Goal: Check status: Check status

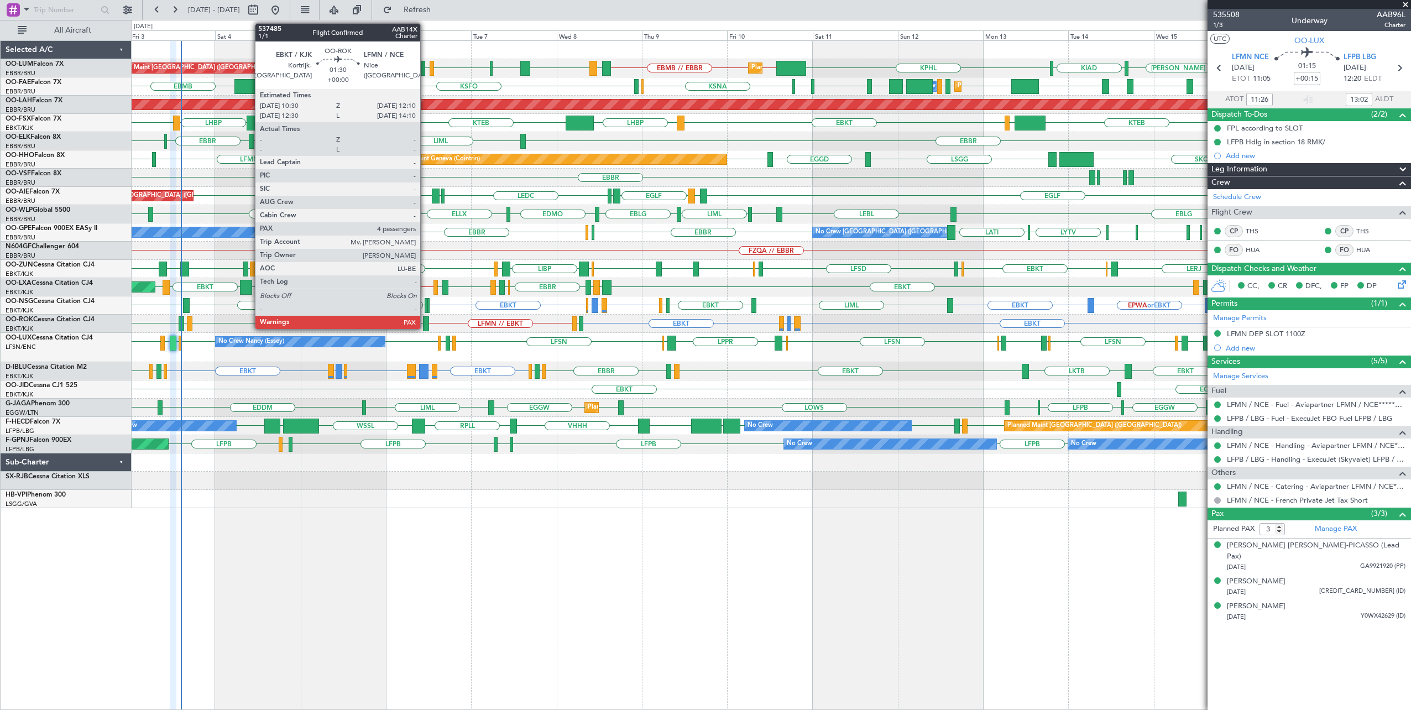
click at [426, 324] on div at bounding box center [426, 323] width 6 height 15
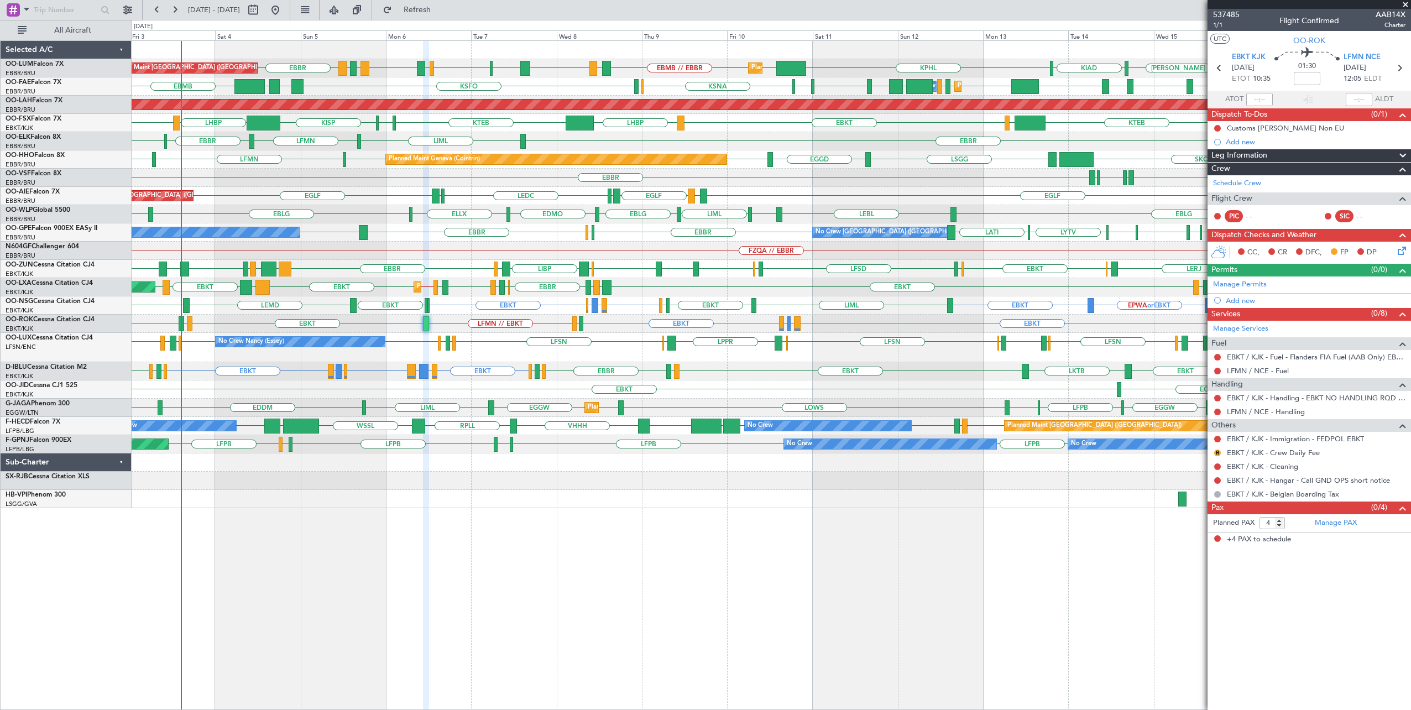
click at [480, 404] on div "EBMB [PERSON_NAME] [GEOGRAPHIC_DATA] EBMB // EBBR LATI EBMB LROP LRSB BKPR EBMB…" at bounding box center [772, 274] width 1280 height 467
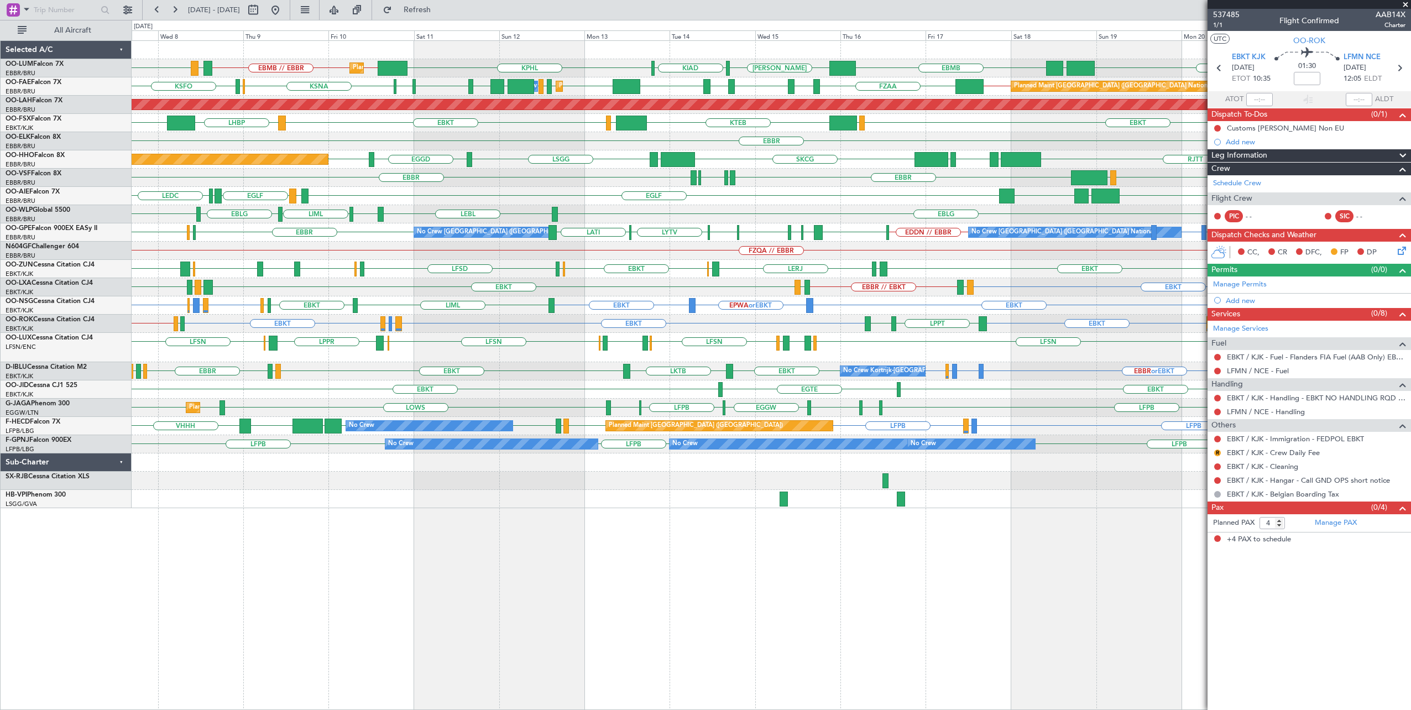
click at [450, 380] on div "Planned Maint [GEOGRAPHIC_DATA] ([GEOGRAPHIC_DATA] National) RKSS UBBB EBMB [PE…" at bounding box center [772, 274] width 1280 height 467
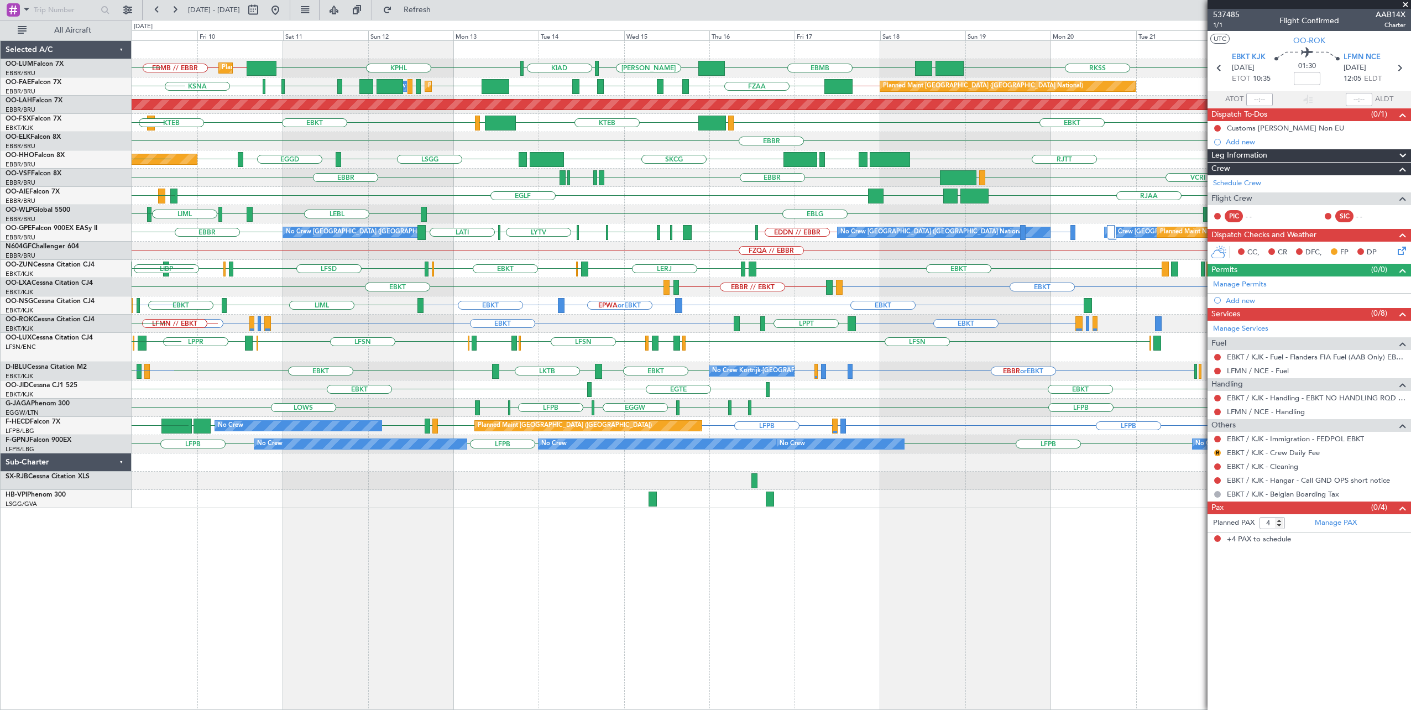
click at [401, 534] on div "Planned Maint [GEOGRAPHIC_DATA] ([GEOGRAPHIC_DATA] National) RKSS UBBB EBMB [PE…" at bounding box center [772, 375] width 1280 height 670
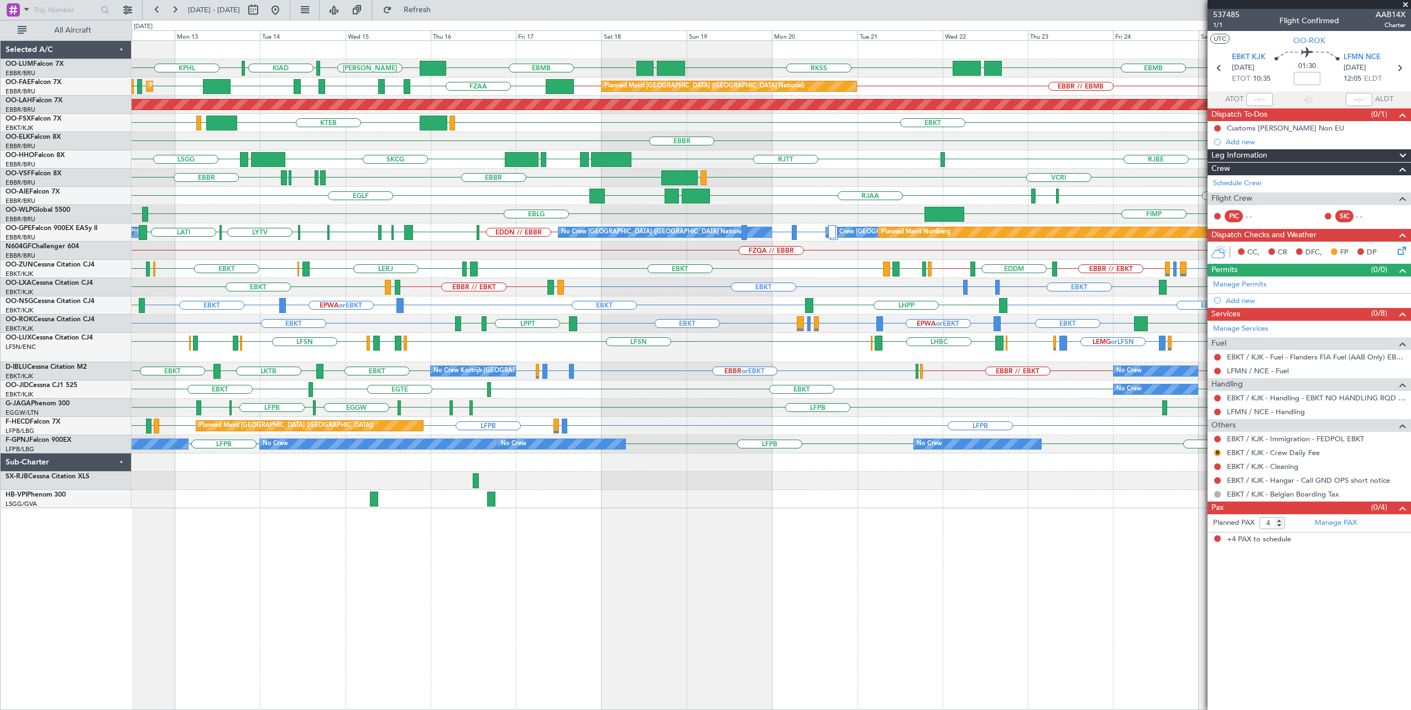
click at [713, 436] on div "RKSS UBBB EBMB [PERSON_NAME] KIAD KPHL EBMB UBBB Owner [GEOGRAPHIC_DATA] Owner …" at bounding box center [772, 274] width 1280 height 467
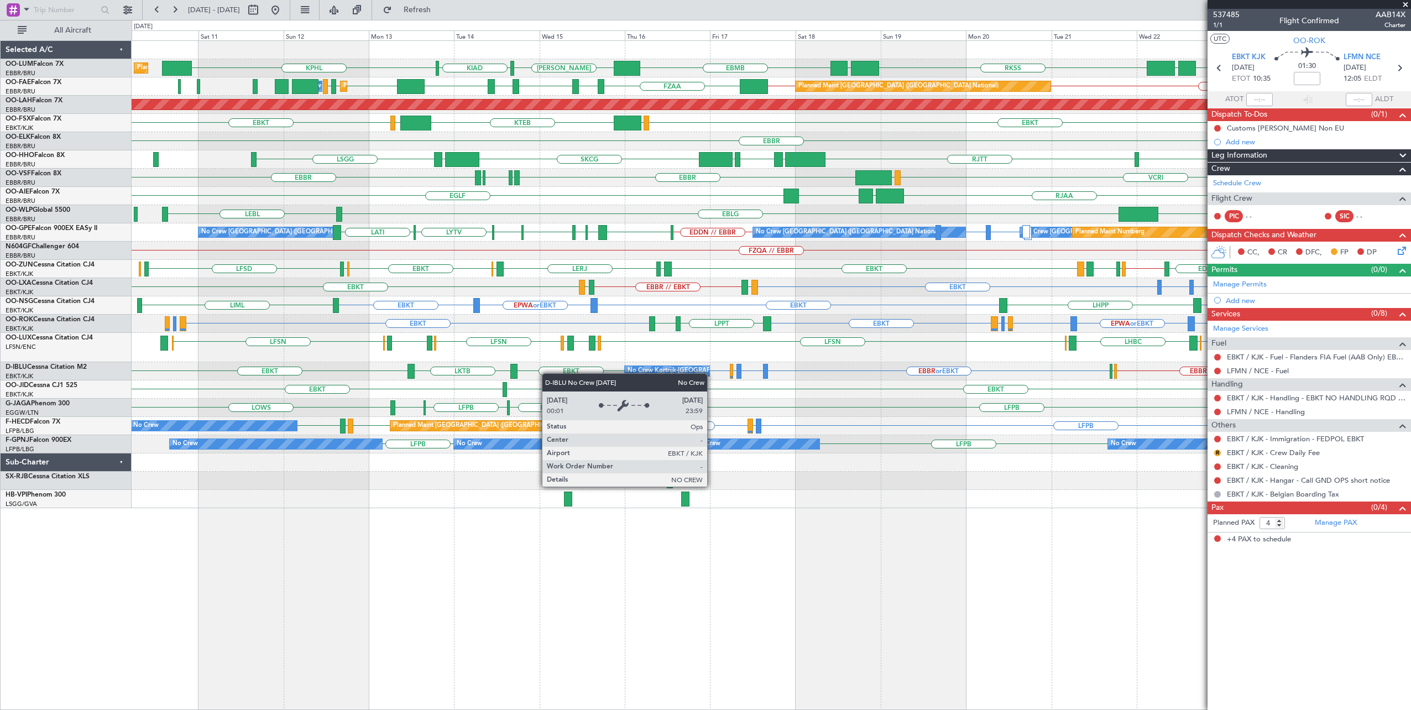
click at [707, 377] on div "No Crew Kortrijk-[GEOGRAPHIC_DATA] No Crew EBBR or EBKT LSGG or EBKT EBBR or EB…" at bounding box center [772, 371] width 1280 height 18
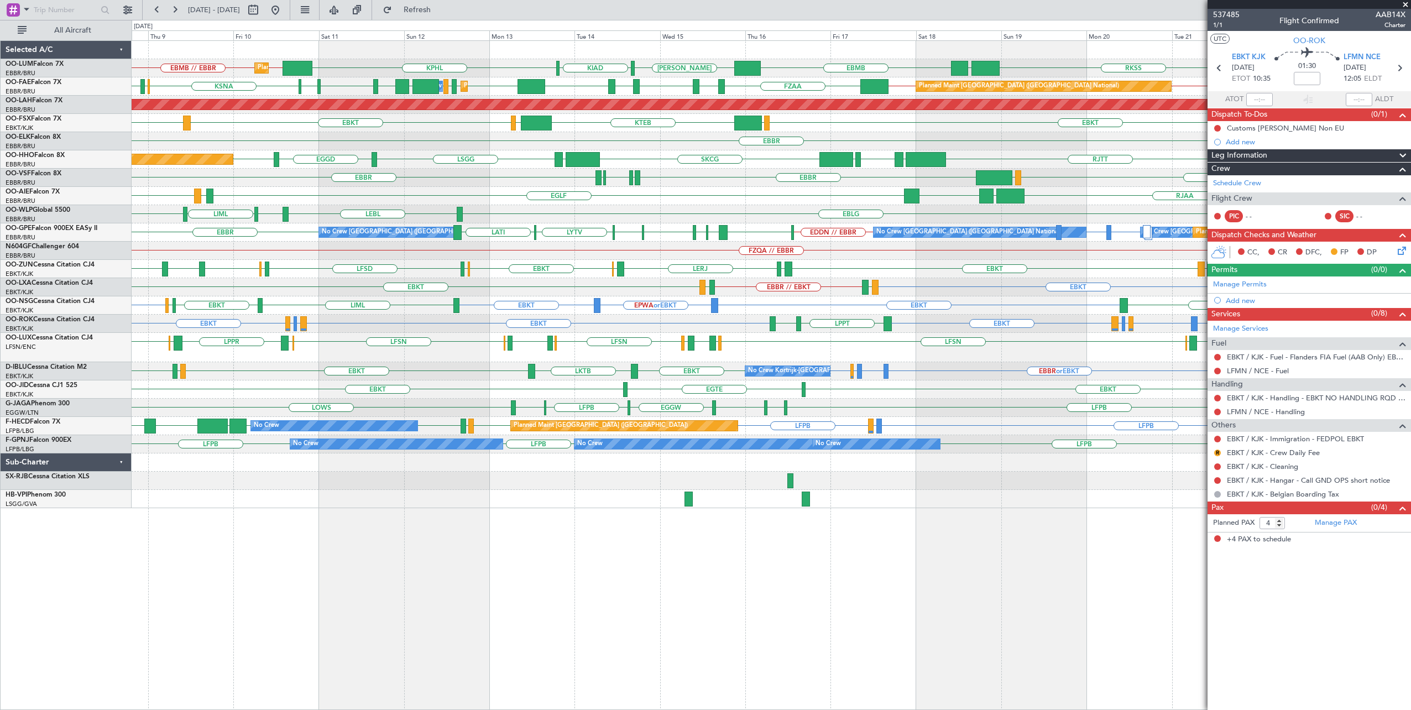
click at [576, 363] on div "Planned Maint [GEOGRAPHIC_DATA] ([GEOGRAPHIC_DATA] National) RKSS UBBB EBMB [PE…" at bounding box center [772, 274] width 1280 height 467
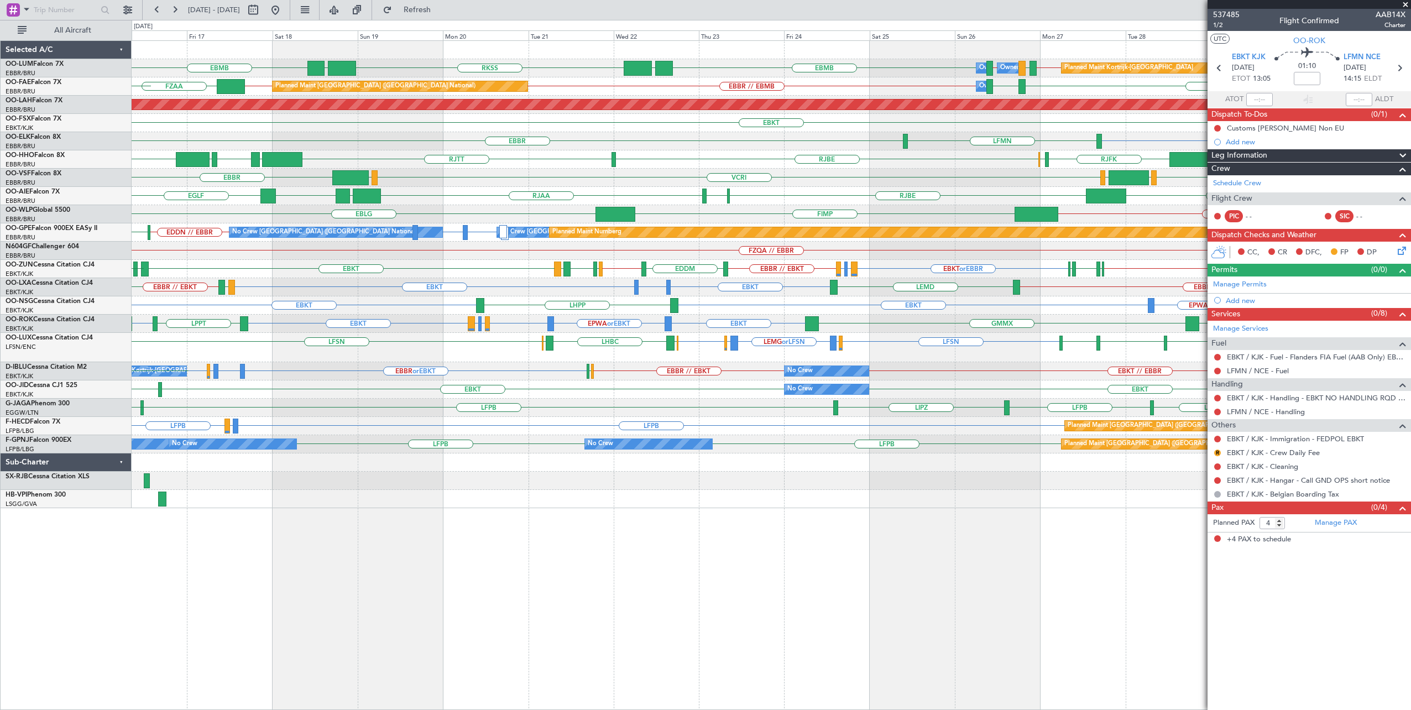
click at [508, 506] on div at bounding box center [772, 499] width 1280 height 18
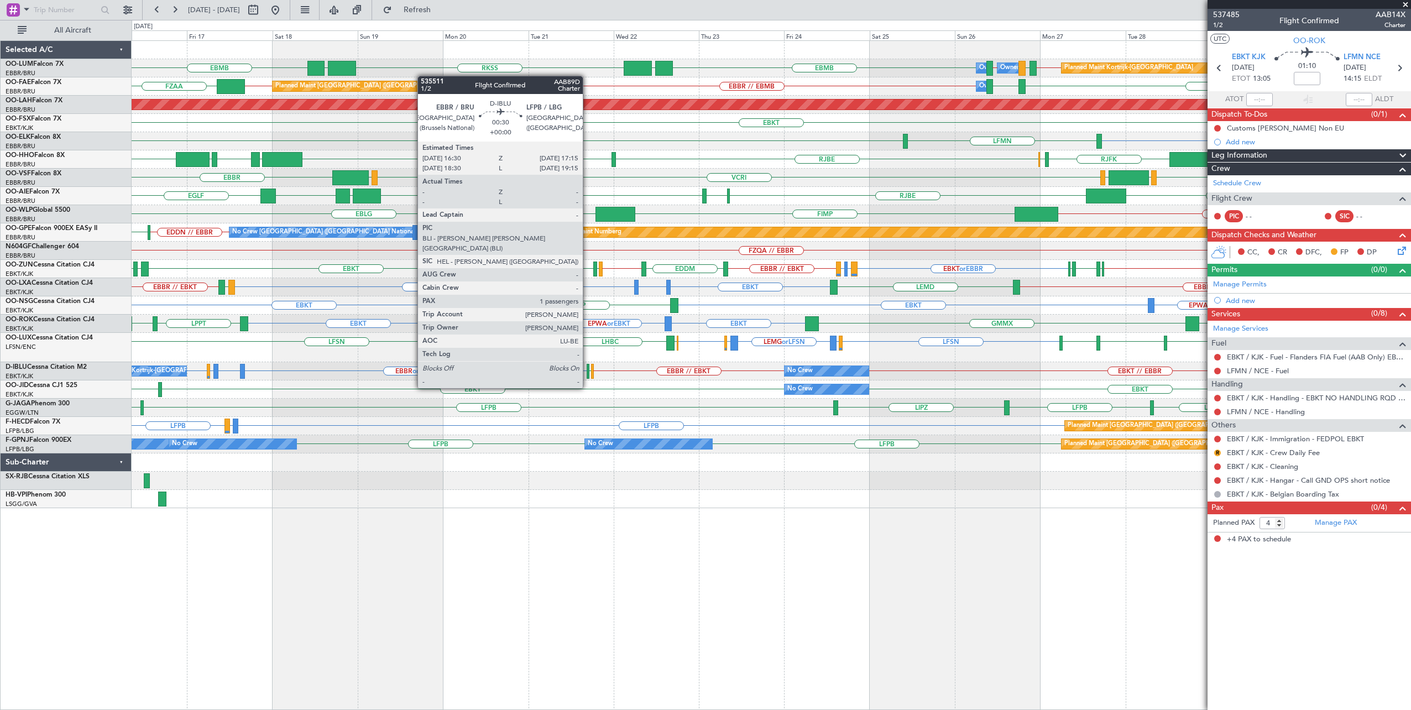
click at [588, 368] on div at bounding box center [588, 371] width 3 height 15
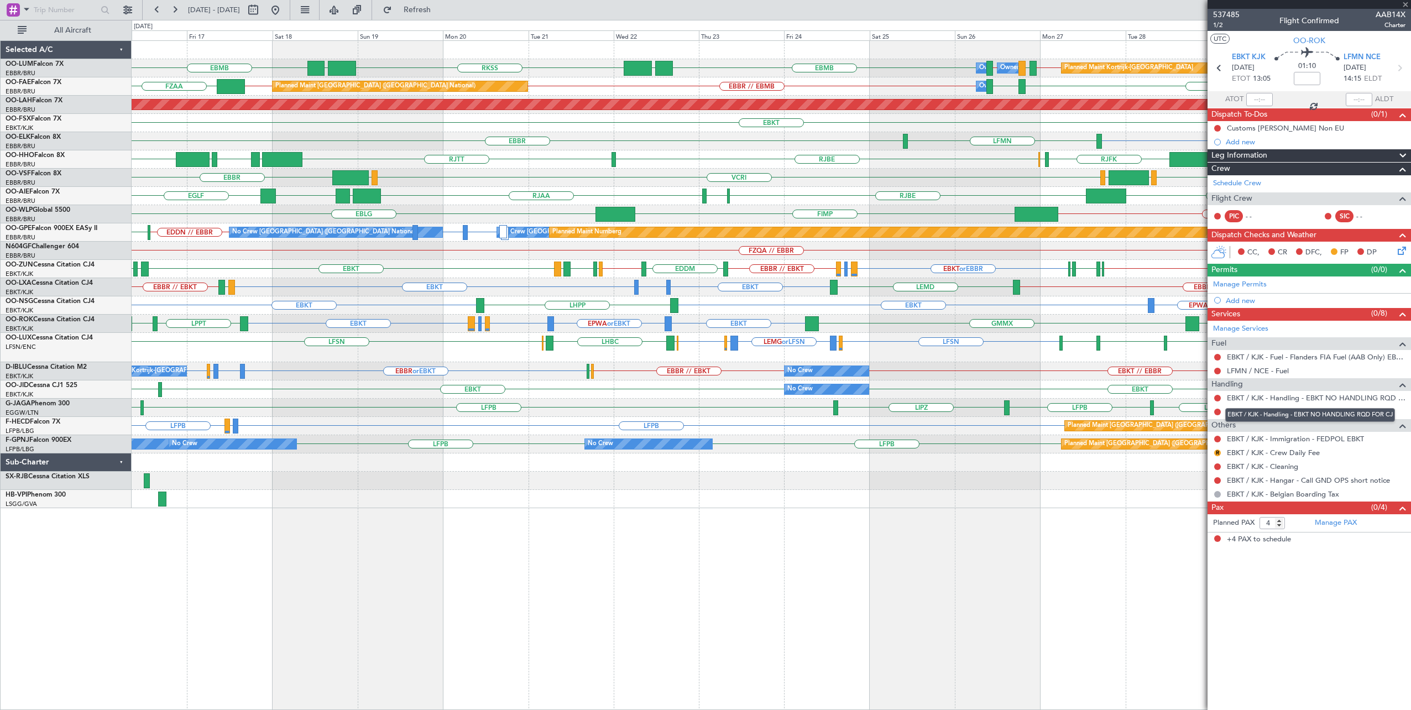
type input "1"
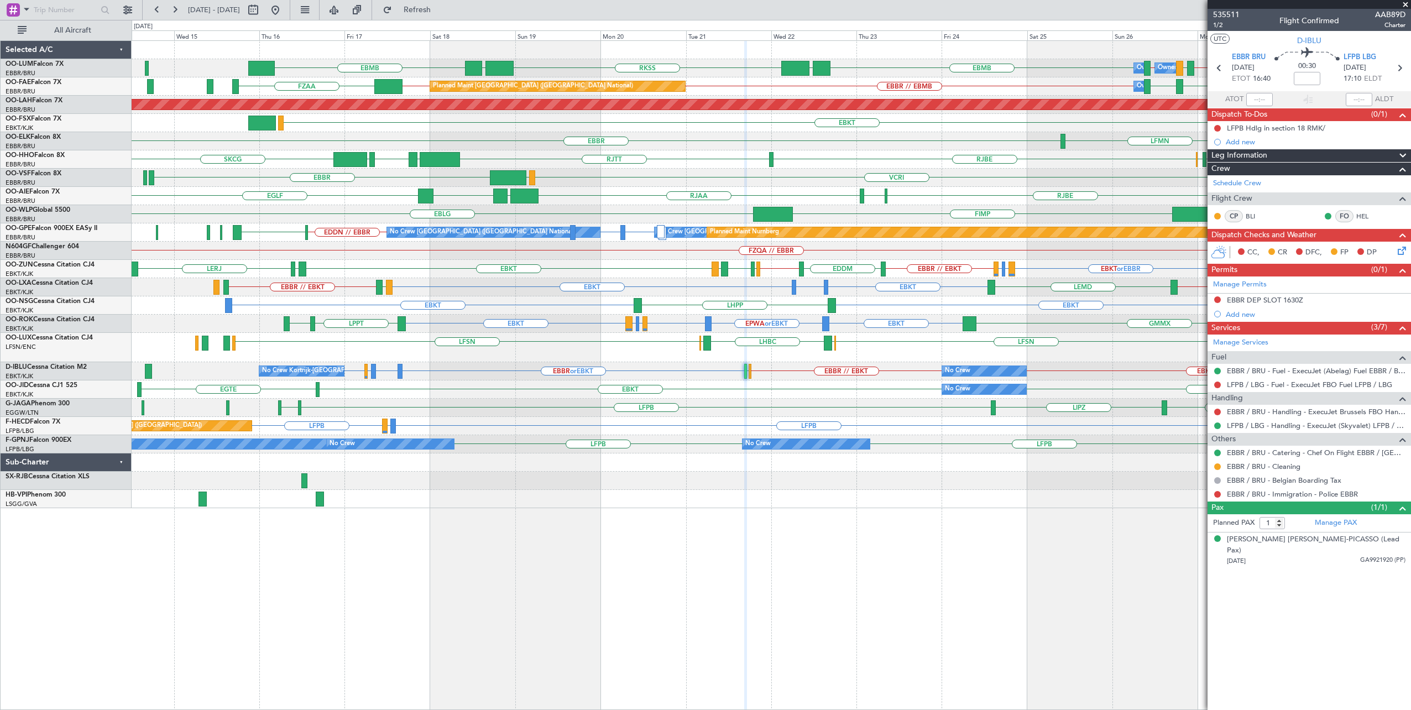
click at [747, 532] on div "RKSS UBBB EBMB EBMB UBBB EBMB // EBKT LIRA EBMB LIRA // EBMB EBMB Planned Maint…" at bounding box center [772, 375] width 1280 height 670
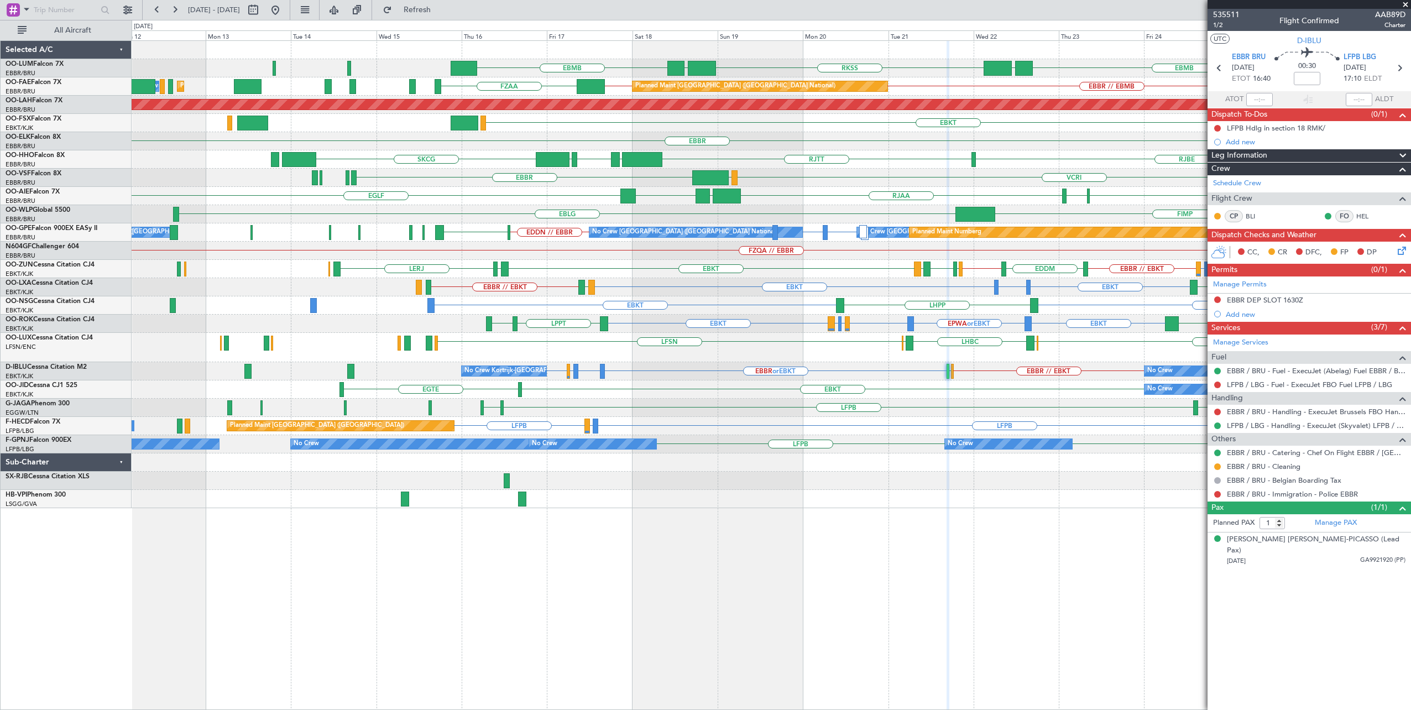
click at [735, 544] on div "RKSS UBBB EBMB EBMB UBBB EBMB // EBKT LIRA EBMB LIRA // EBMB EBMB Owner [GEOGRA…" at bounding box center [772, 375] width 1280 height 670
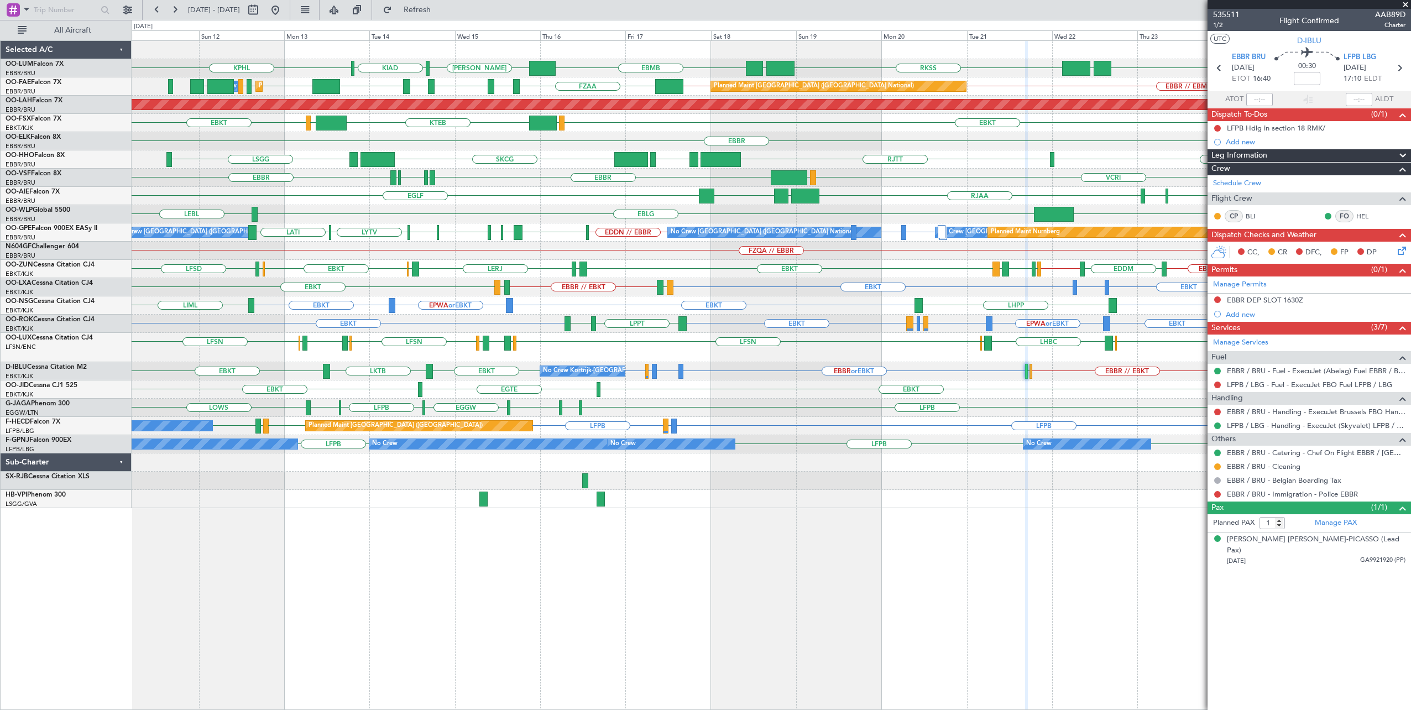
click at [777, 563] on div "RKSS UBBB EBMB [PERSON_NAME] EBMB UBBB KIAD KPHL Planned Maint [GEOGRAPHIC_DATA…" at bounding box center [772, 375] width 1280 height 670
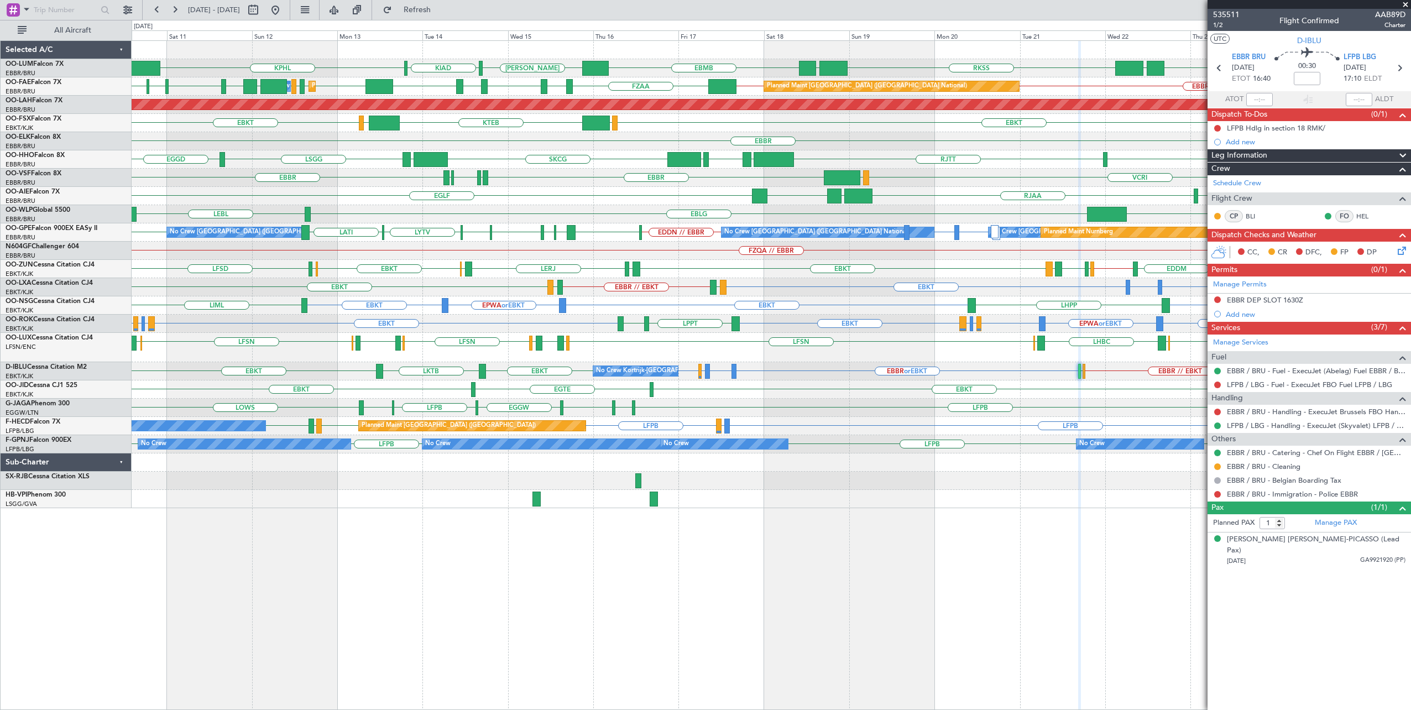
click at [607, 360] on div "RKSS UBBB EBMB [PERSON_NAME] EBMB UBBB KIAD KPHL Planned Maint [GEOGRAPHIC_DATA…" at bounding box center [772, 274] width 1280 height 467
